Goal: Task Accomplishment & Management: Complete application form

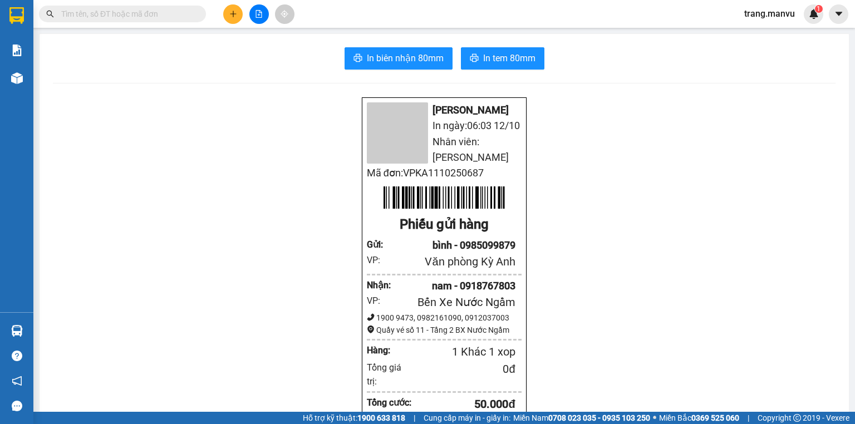
click at [191, 12] on input "text" at bounding box center [126, 14] width 131 height 12
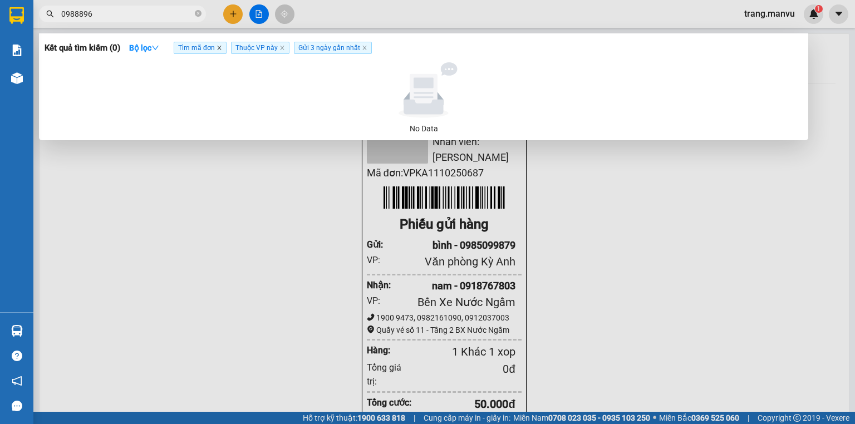
click at [222, 49] on icon "close" at bounding box center [219, 48] width 6 height 6
click at [225, 51] on icon "close" at bounding box center [225, 48] width 6 height 6
click at [157, 13] on input "0988896" at bounding box center [126, 14] width 131 height 12
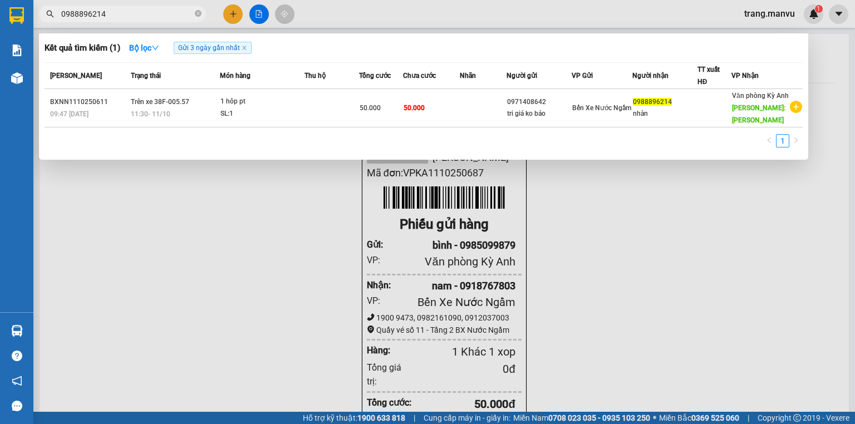
type input "0988896214"
click at [199, 12] on icon "close-circle" at bounding box center [198, 13] width 7 height 7
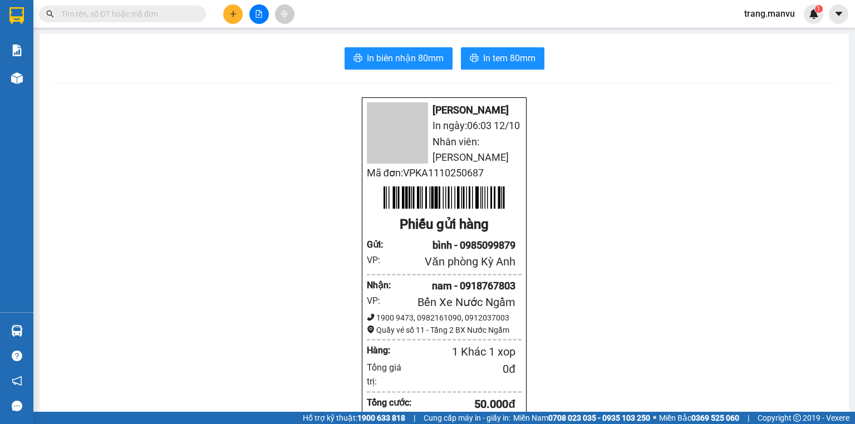
click at [186, 17] on input "text" at bounding box center [126, 14] width 131 height 12
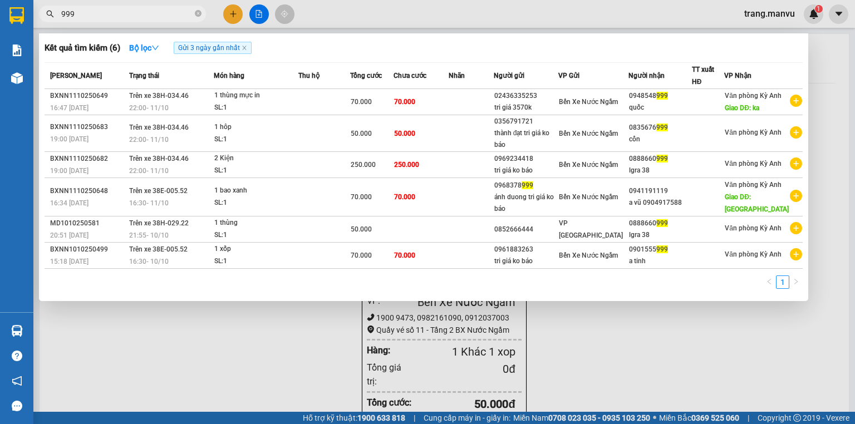
type input "999"
click at [231, 14] on div at bounding box center [427, 212] width 855 height 424
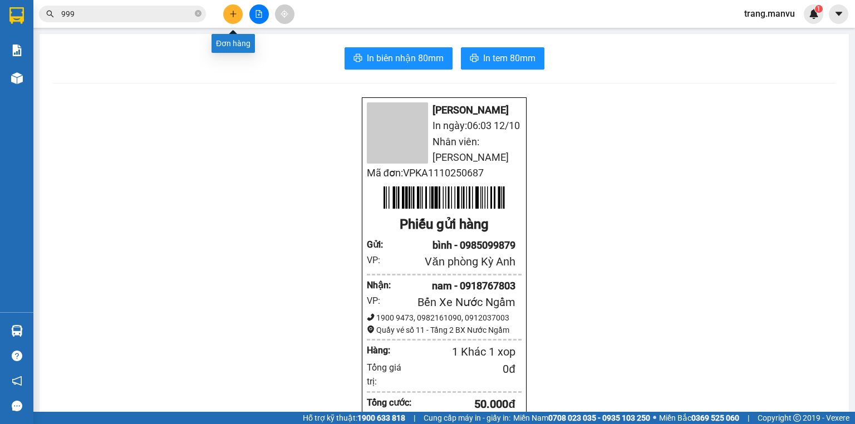
click at [231, 15] on icon "plus" at bounding box center [233, 14] width 8 height 8
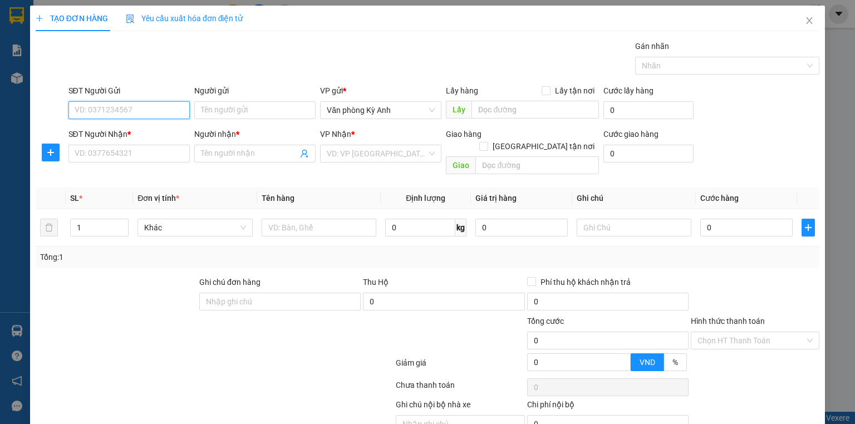
click at [169, 116] on input "SĐT Người Gửi" at bounding box center [128, 110] width 121 height 18
type input "0977994638"
click at [146, 130] on div "0977994638 - c trang" at bounding box center [128, 132] width 107 height 12
type input "c trang"
type input "0977994638"
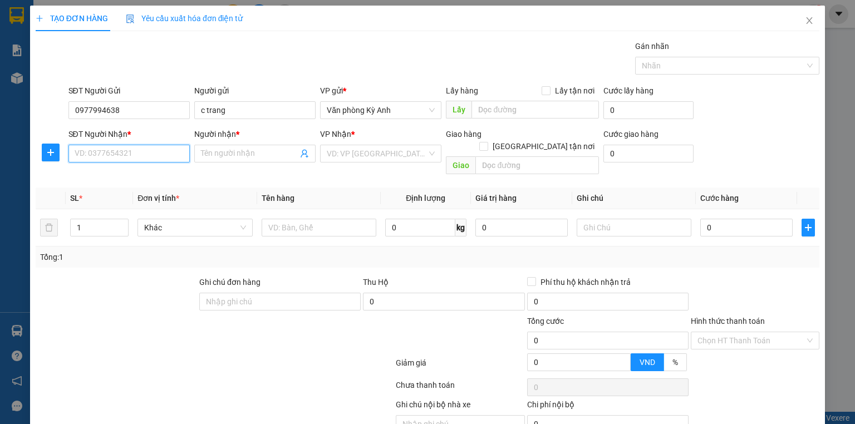
click at [154, 156] on input "SĐT Người Nhận *" at bounding box center [128, 154] width 121 height 18
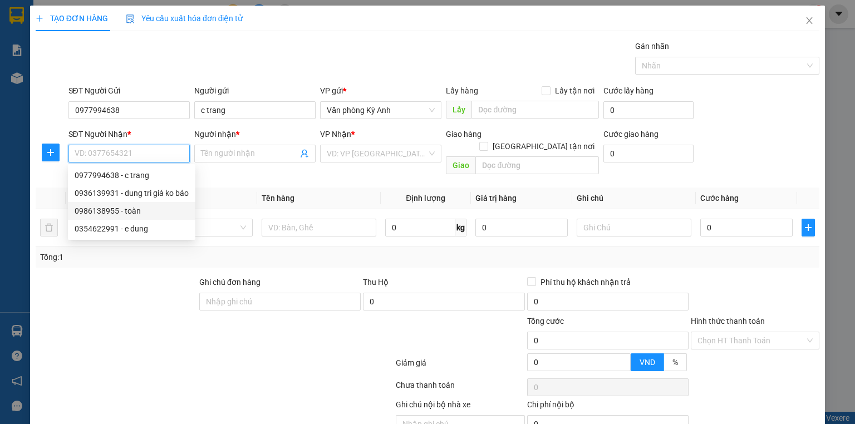
click at [151, 215] on div "0986138955 - toàn" at bounding box center [132, 211] width 114 height 12
type input "0986138955"
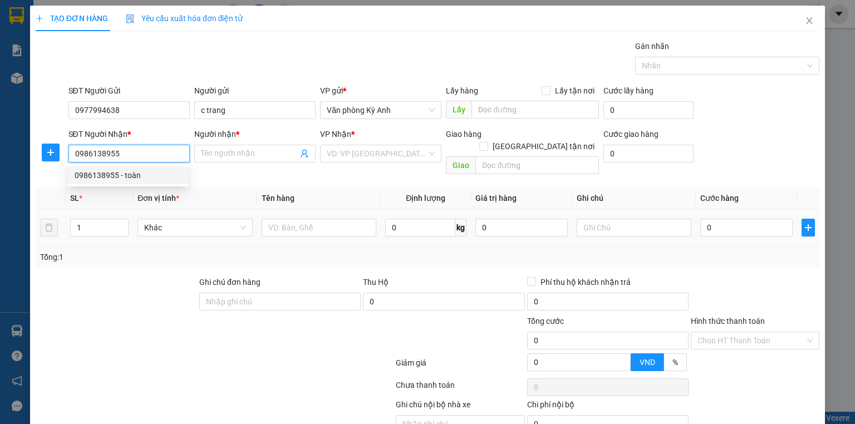
type input "toàn"
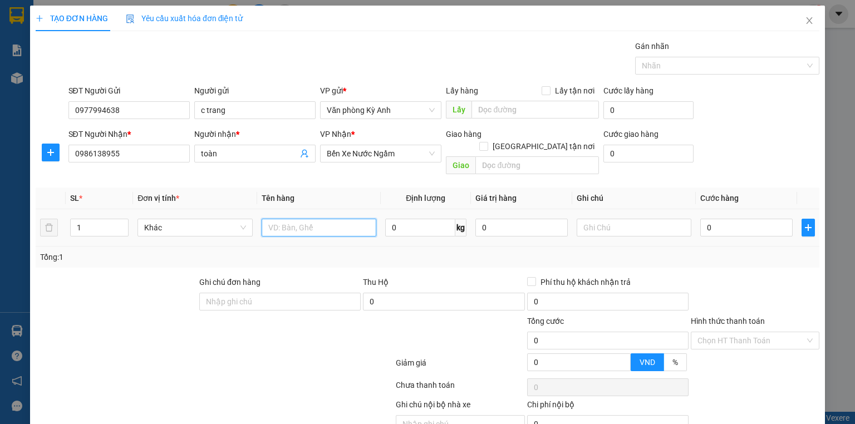
click at [287, 219] on input "text" at bounding box center [319, 228] width 115 height 18
click at [386, 159] on span "Bến Xe Nước Ngầm" at bounding box center [381, 153] width 108 height 17
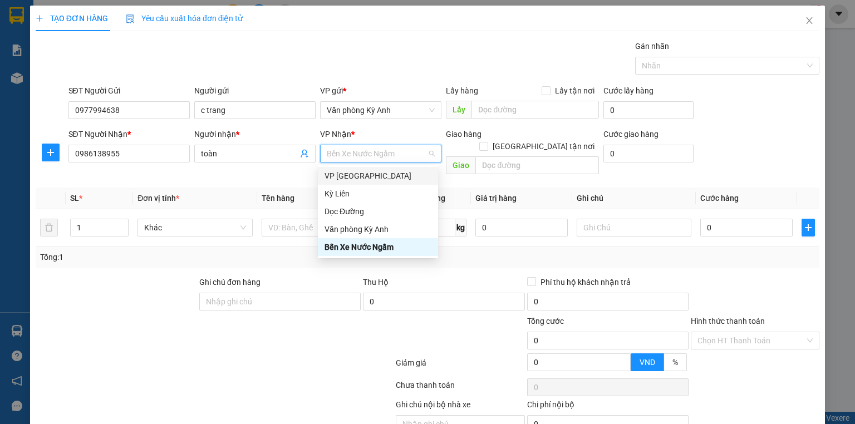
click at [381, 177] on div "VP [GEOGRAPHIC_DATA]" at bounding box center [377, 176] width 107 height 12
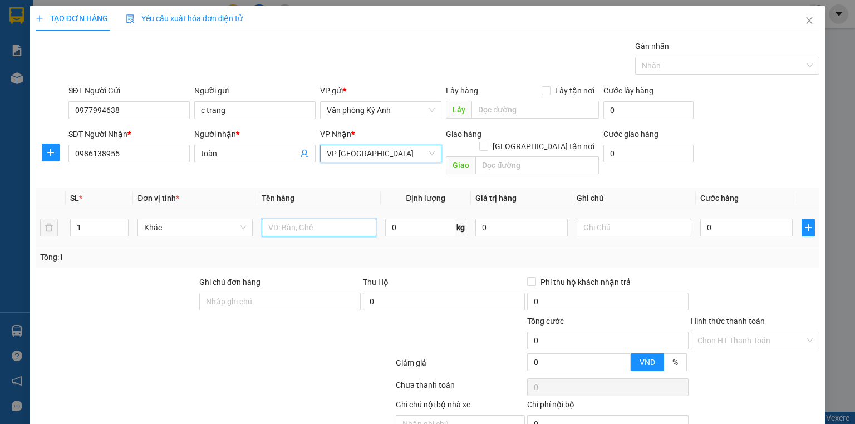
click at [293, 219] on input "text" at bounding box center [319, 228] width 115 height 18
type input "1 xốp"
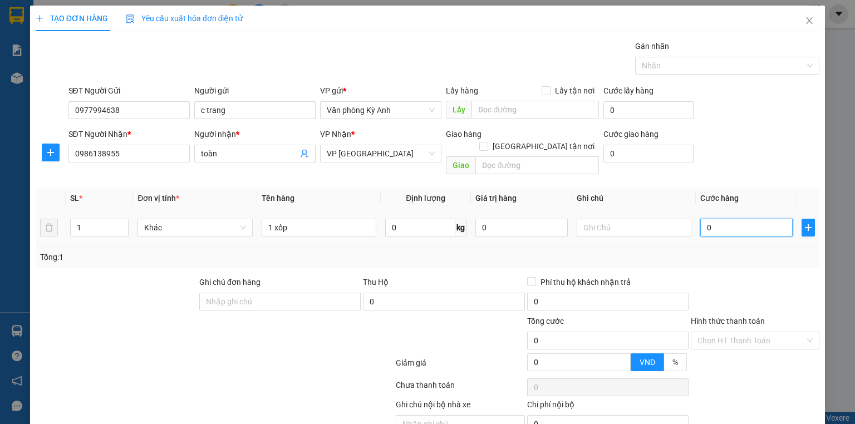
click at [725, 219] on input "0" at bounding box center [746, 228] width 92 height 18
type input "5"
type input "50"
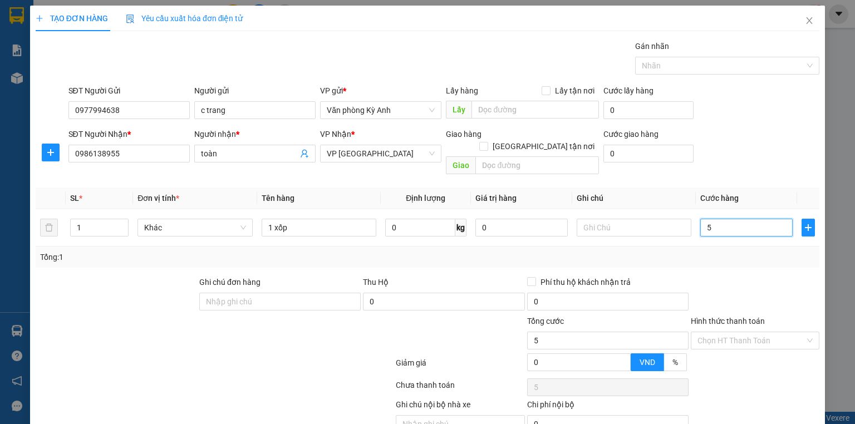
type input "50"
type input "500"
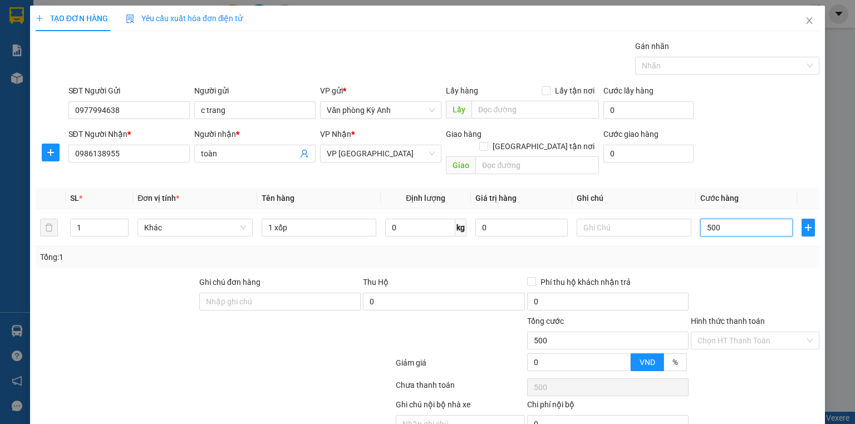
type input "5.000"
type input "50.000"
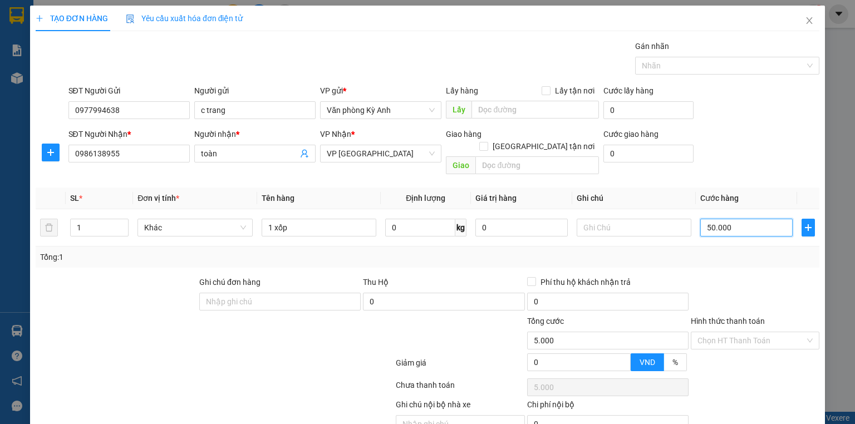
type input "50.000"
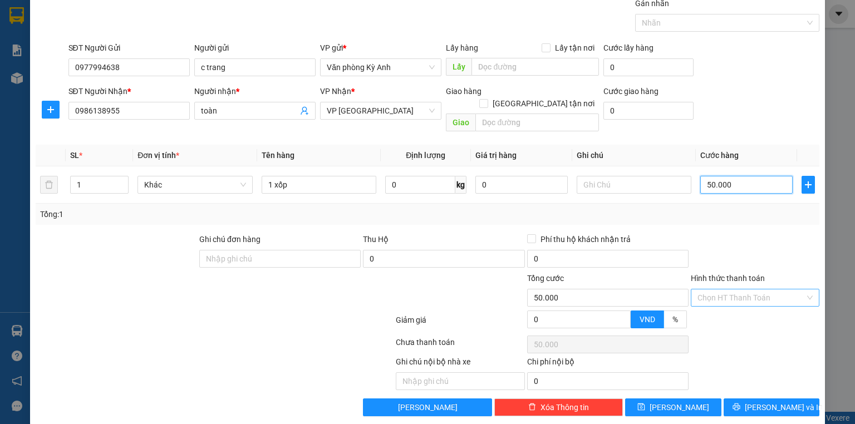
type input "50.000"
click at [704, 289] on input "Hình thức thanh toán" at bounding box center [750, 297] width 107 height 17
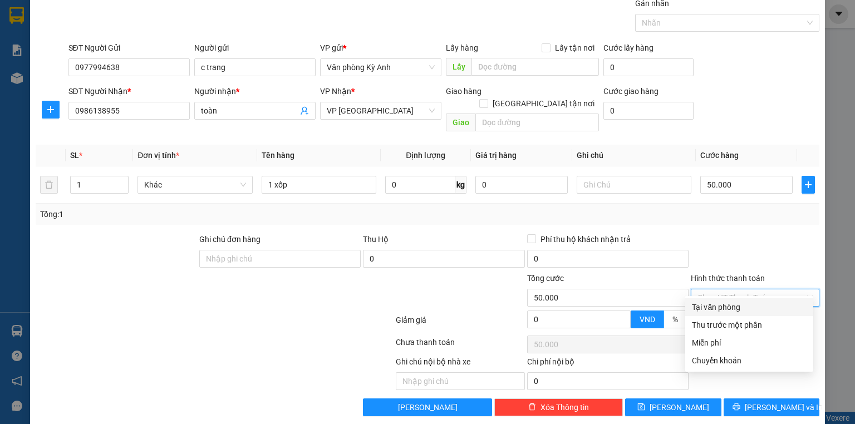
click at [706, 309] on div "Tại văn phòng" at bounding box center [749, 307] width 115 height 12
type input "0"
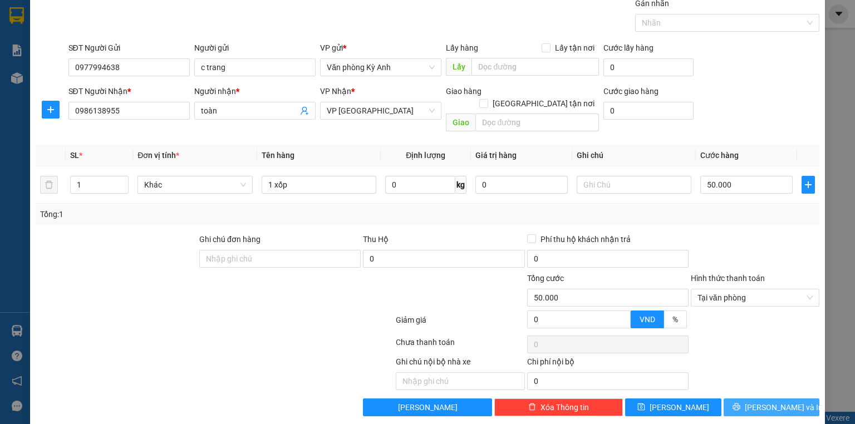
click at [739, 403] on icon "printer" at bounding box center [735, 406] width 7 height 7
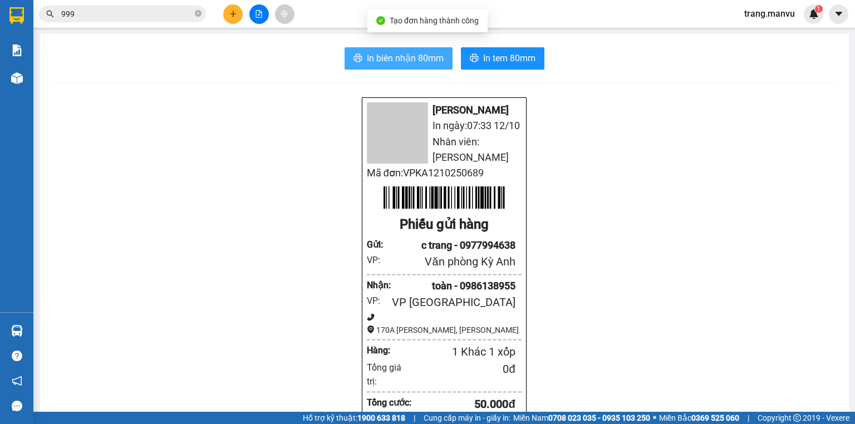
click at [381, 50] on button "In biên nhận 80mm" at bounding box center [398, 58] width 108 height 22
click at [449, 59] on div "In biên nhận 80mm In tem 80mm" at bounding box center [444, 58] width 782 height 22
click at [397, 51] on span "In biên nhận 80mm" at bounding box center [405, 58] width 77 height 14
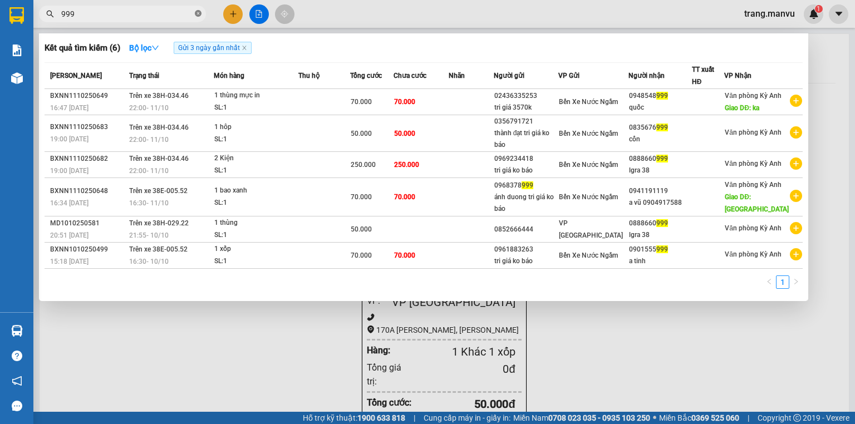
click at [198, 13] on icon "close-circle" at bounding box center [198, 13] width 7 height 7
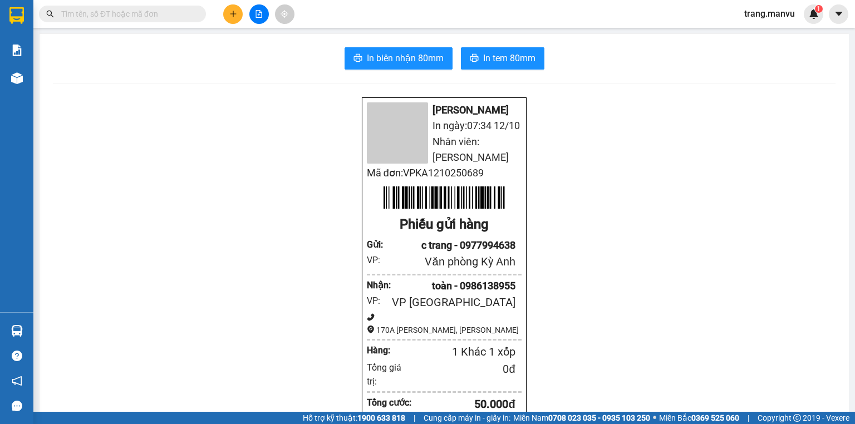
click at [164, 17] on input "text" at bounding box center [126, 14] width 131 height 12
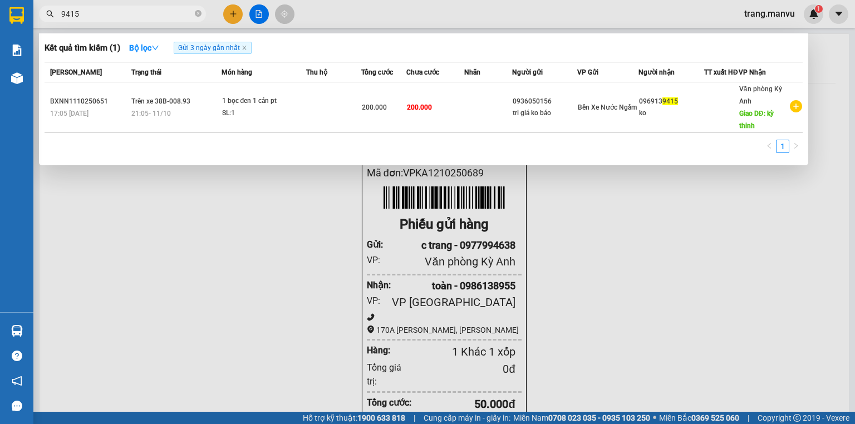
type input "9415"
click at [200, 13] on icon "close-circle" at bounding box center [198, 13] width 7 height 7
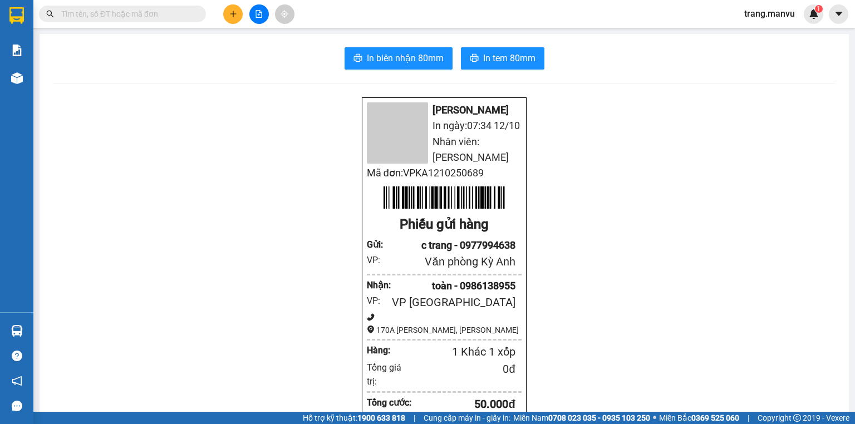
click at [174, 13] on input "text" at bounding box center [126, 14] width 131 height 12
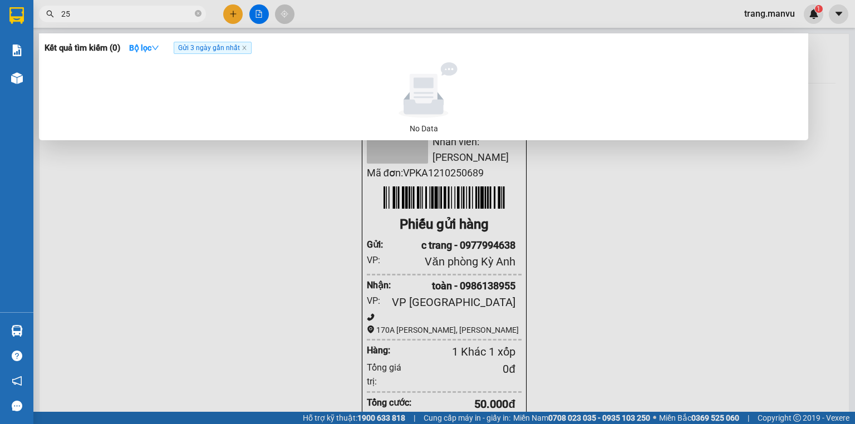
type input "2"
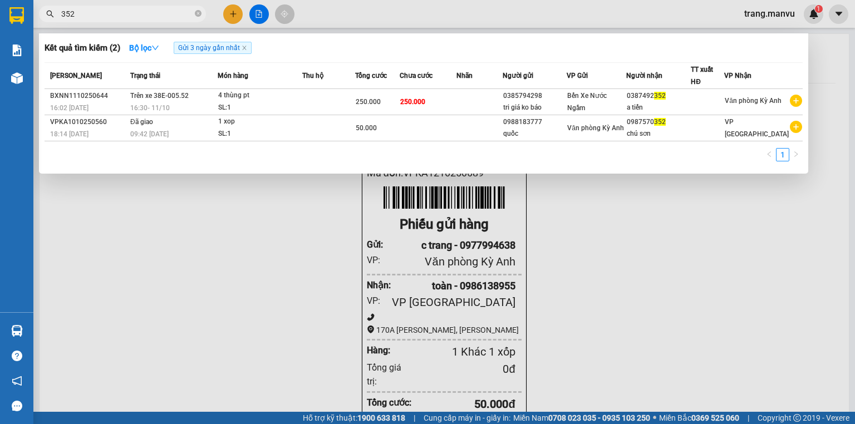
type input "352"
click at [228, 220] on div at bounding box center [427, 212] width 855 height 424
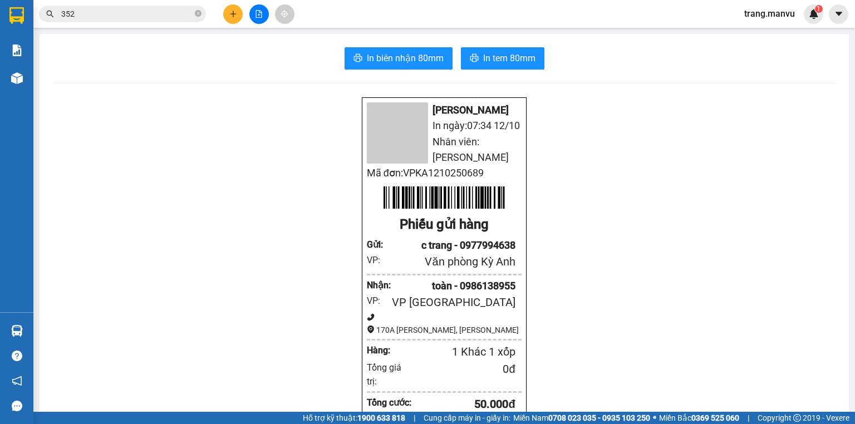
drag, startPoint x: 200, startPoint y: 12, endPoint x: 186, endPoint y: 13, distance: 14.0
click at [199, 12] on icon "close-circle" at bounding box center [198, 13] width 7 height 7
click at [174, 14] on input "text" at bounding box center [126, 14] width 131 height 12
type input "111"
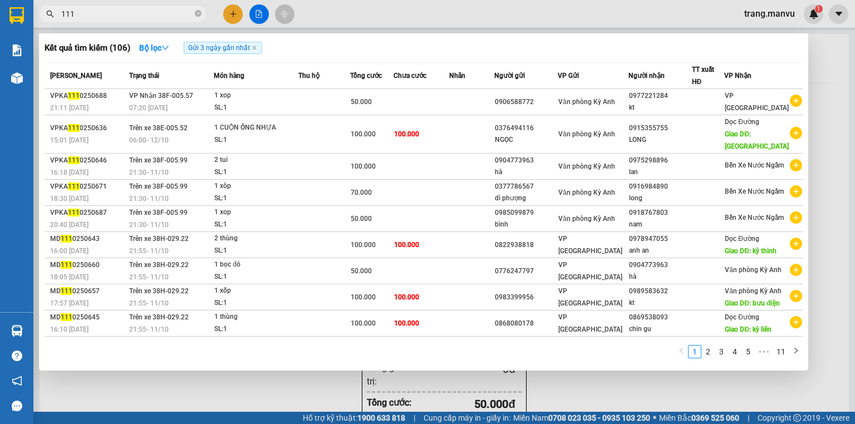
click at [198, 17] on icon "close-circle" at bounding box center [198, 13] width 7 height 7
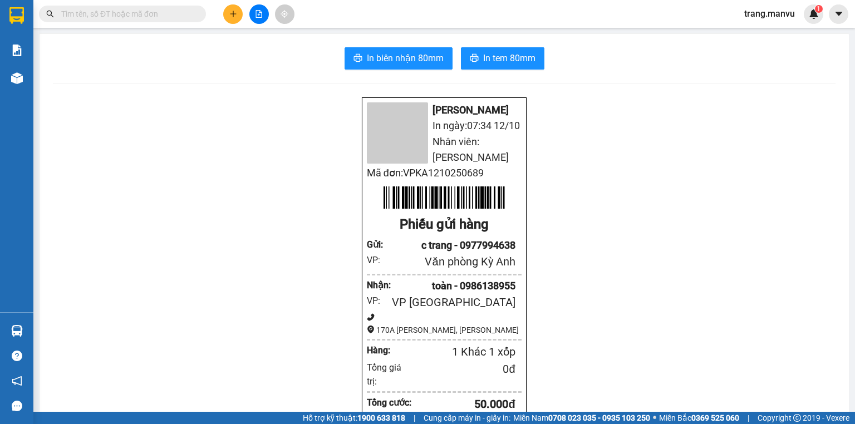
click at [187, 15] on input "text" at bounding box center [126, 14] width 131 height 12
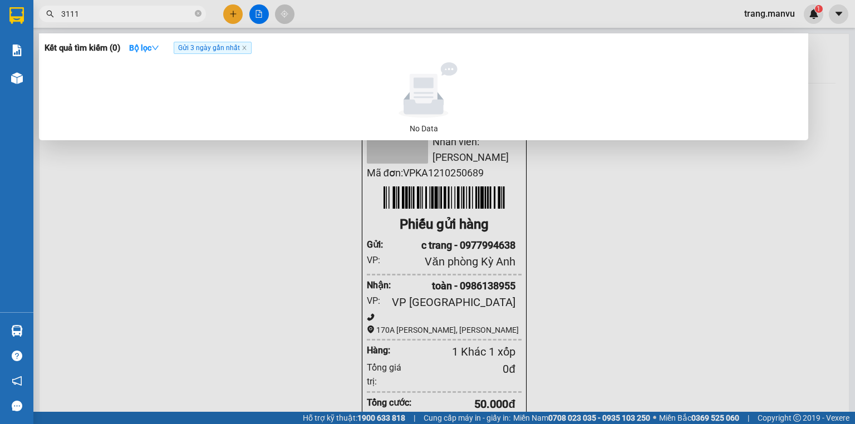
type input "3111"
click at [198, 13] on icon "close-circle" at bounding box center [198, 13] width 7 height 7
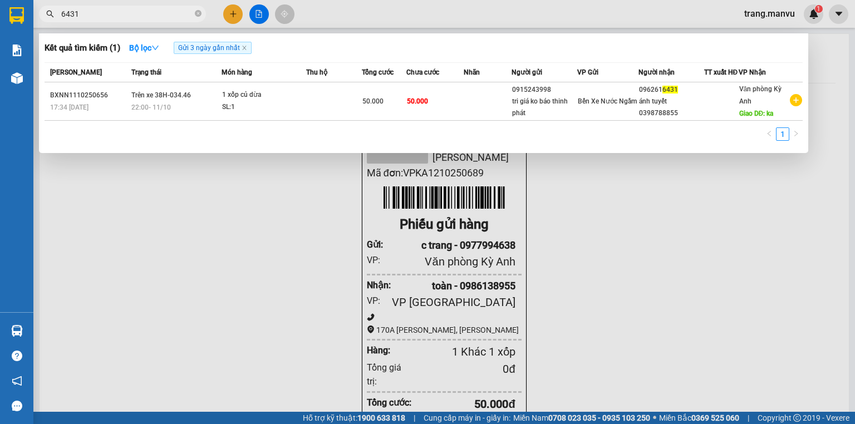
type input "6431"
